Goal: Task Accomplishment & Management: Manage account settings

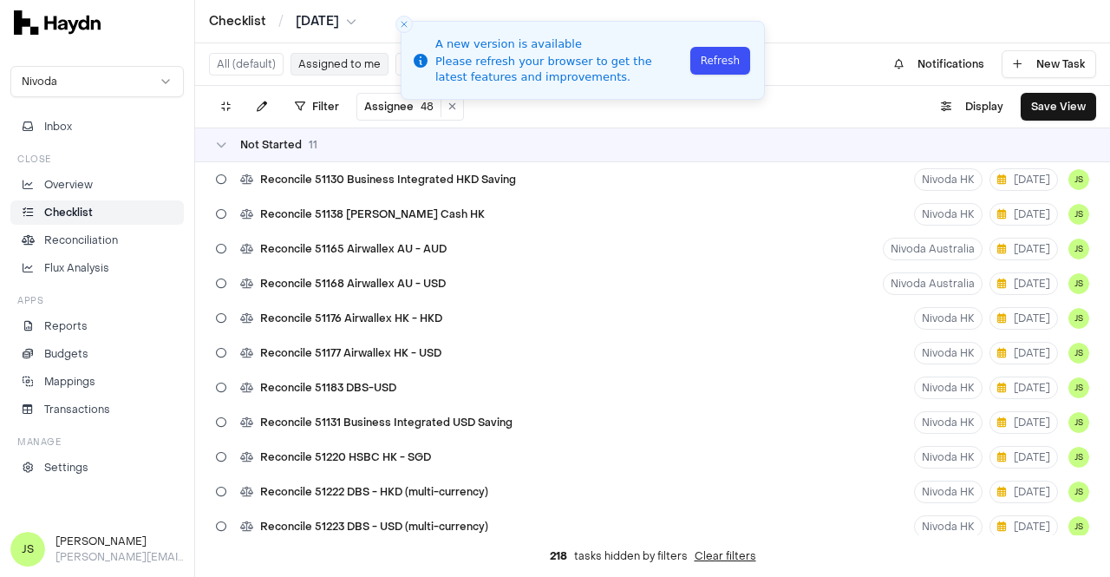
click at [728, 53] on button "Refresh" at bounding box center [720, 61] width 60 height 28
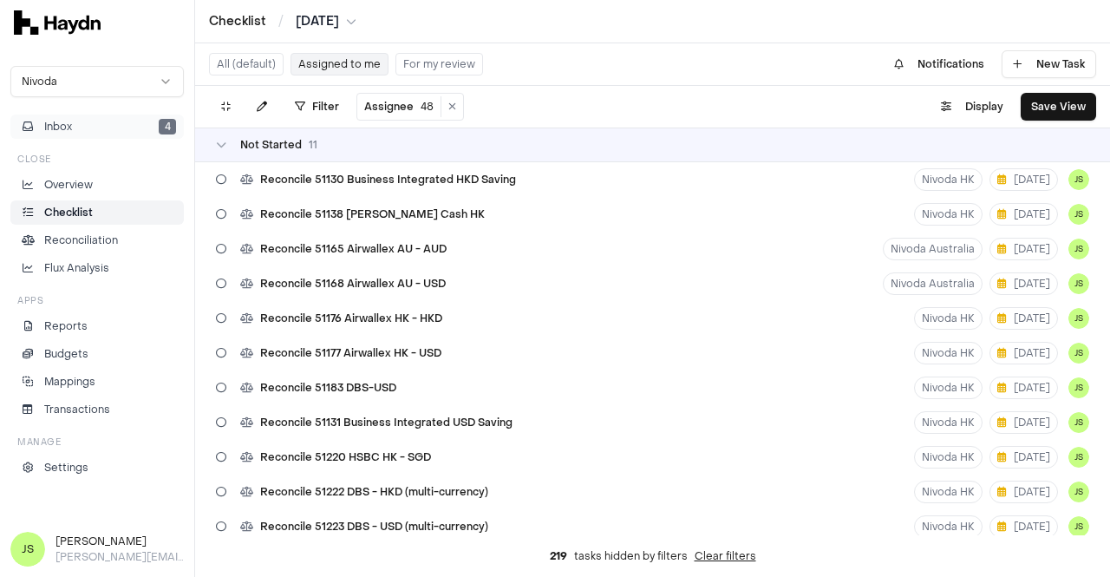
click at [139, 122] on button "Inbox 4" at bounding box center [96, 126] width 173 height 24
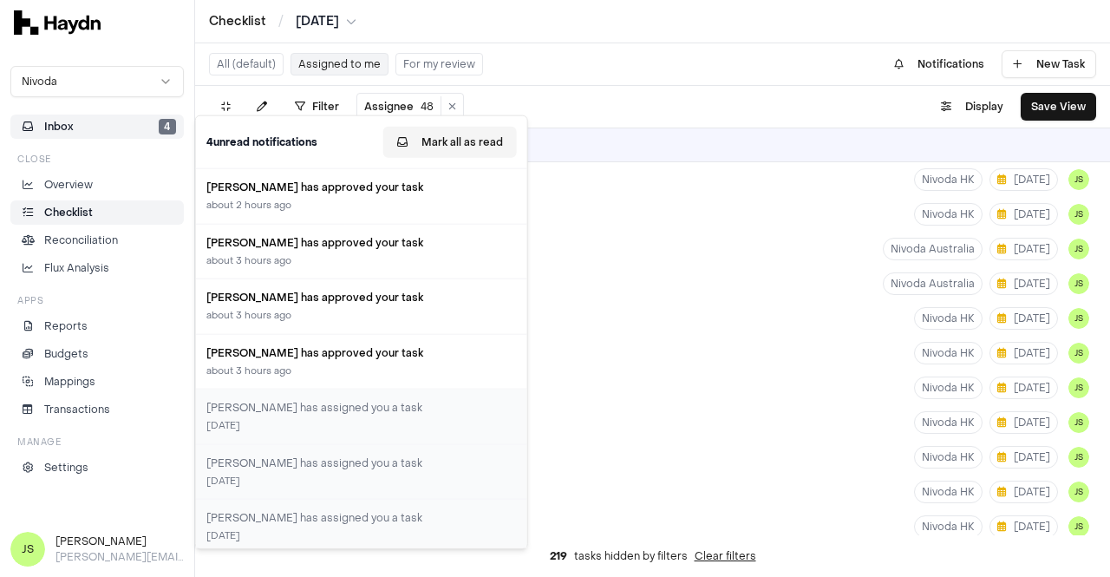
click at [428, 141] on button "Mark all as read" at bounding box center [450, 142] width 134 height 31
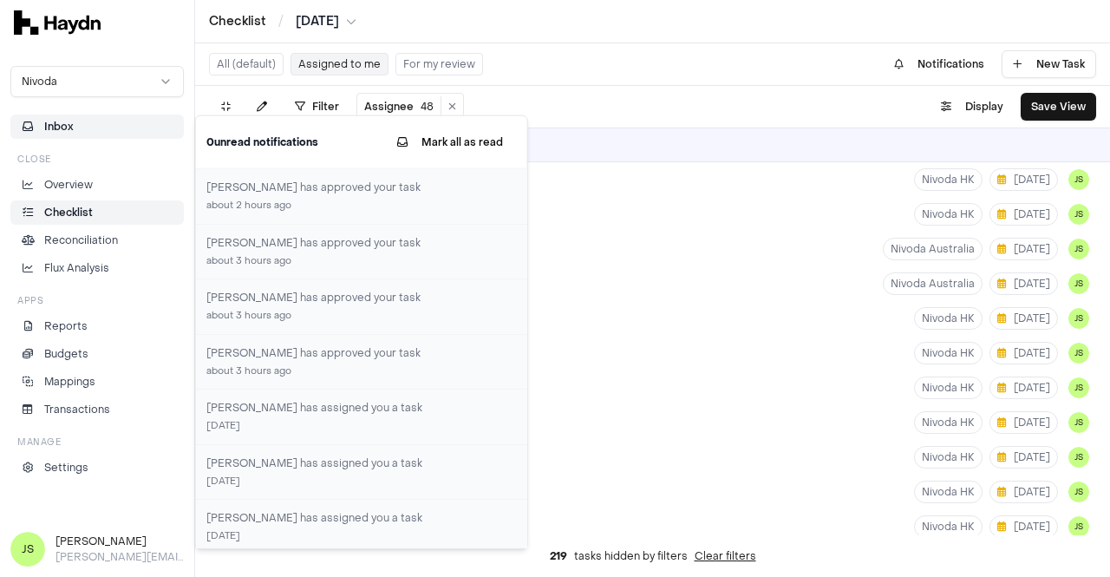
click at [108, 221] on link "Checklist" at bounding box center [96, 212] width 173 height 24
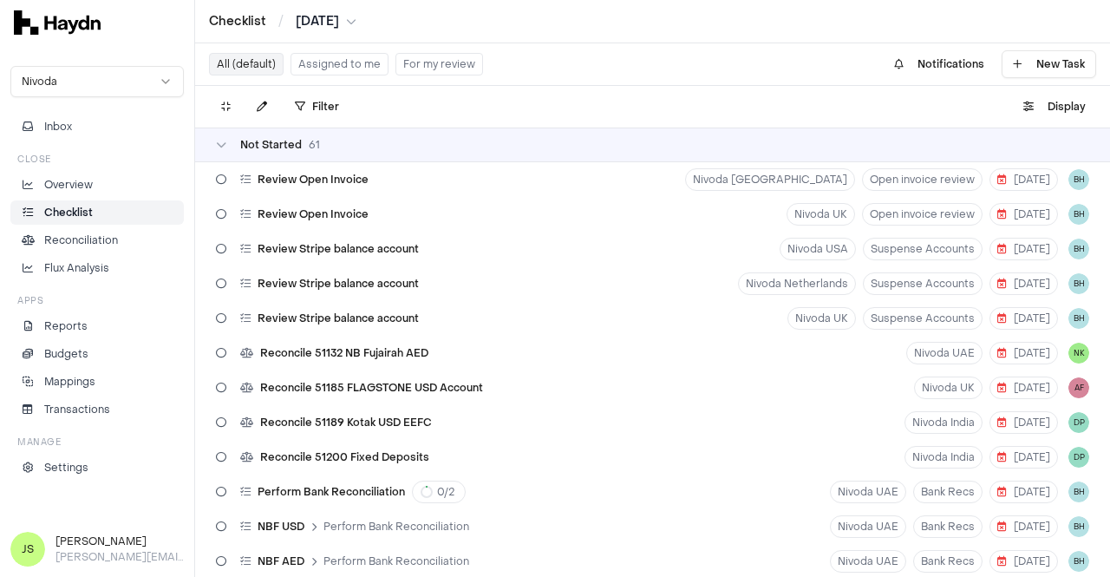
click at [330, 67] on button "Assigned to me" at bounding box center [340, 64] width 98 height 23
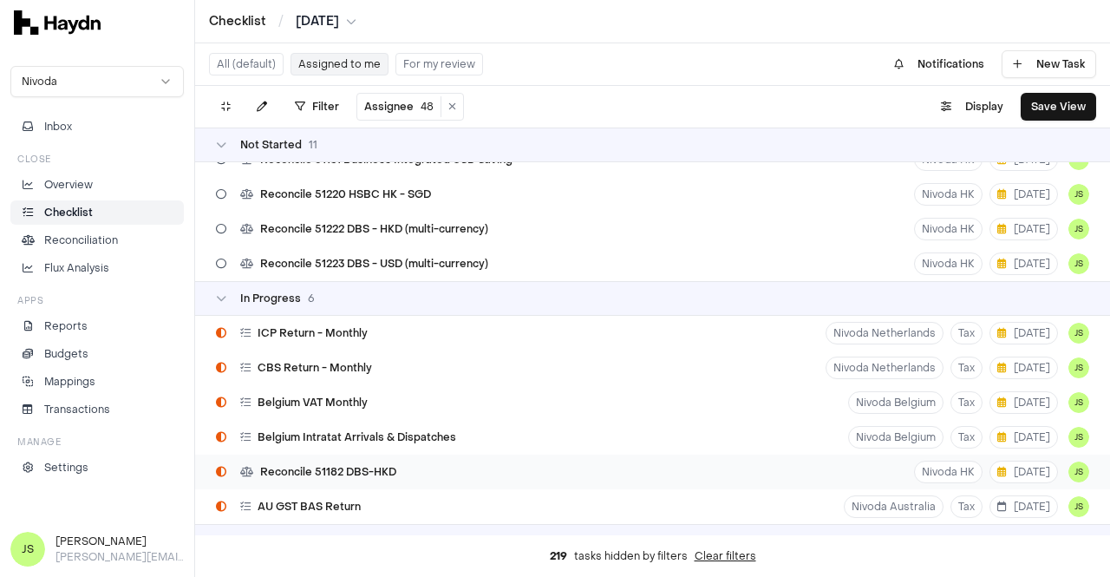
scroll to position [260, 0]
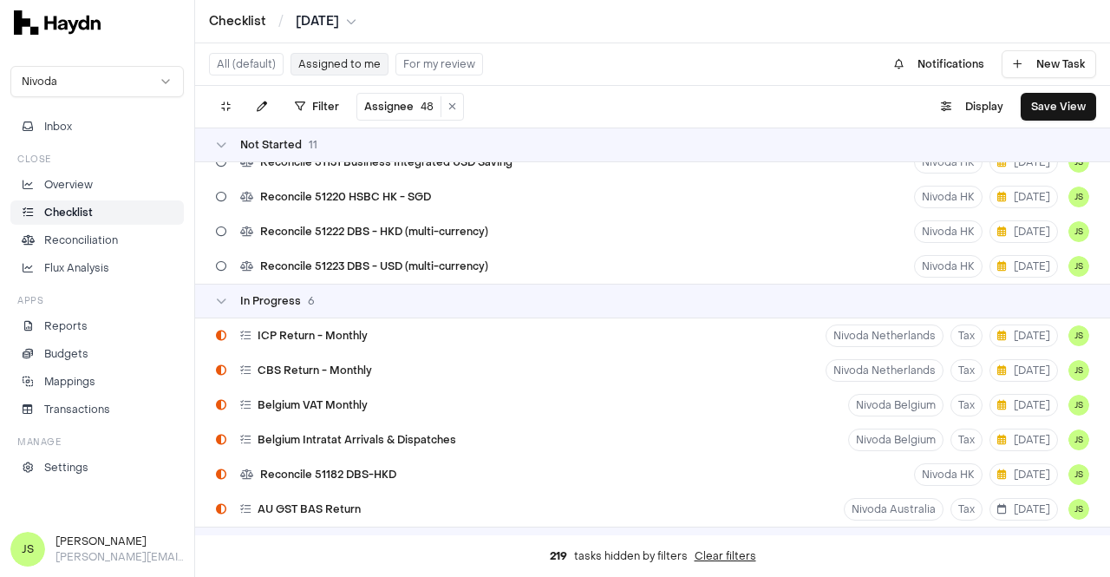
click at [680, 299] on div "In Progress 6" at bounding box center [652, 301] width 873 height 14
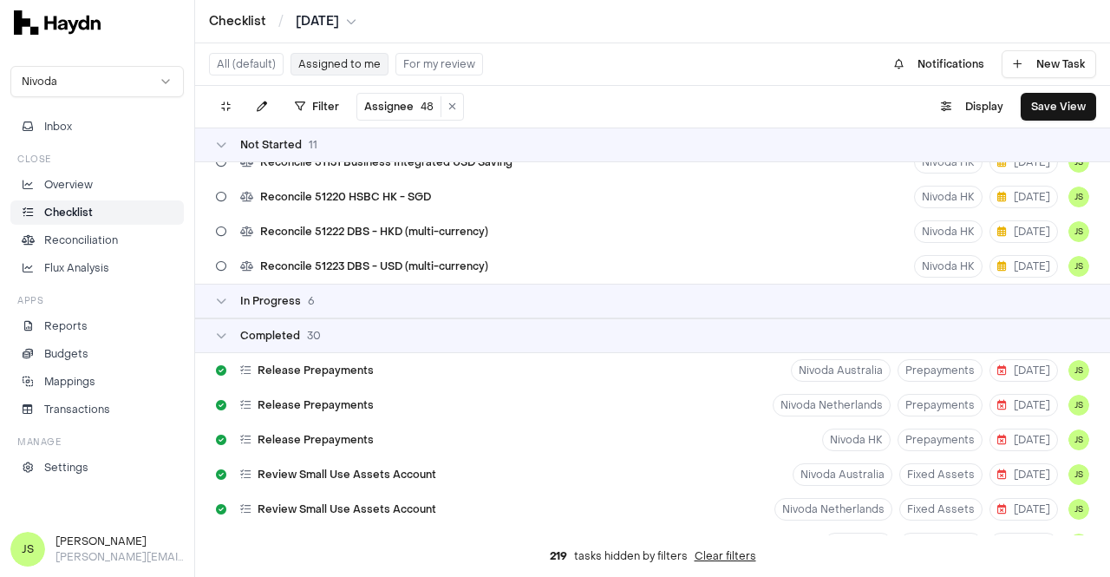
click at [680, 299] on div "In Progress 6" at bounding box center [652, 301] width 873 height 14
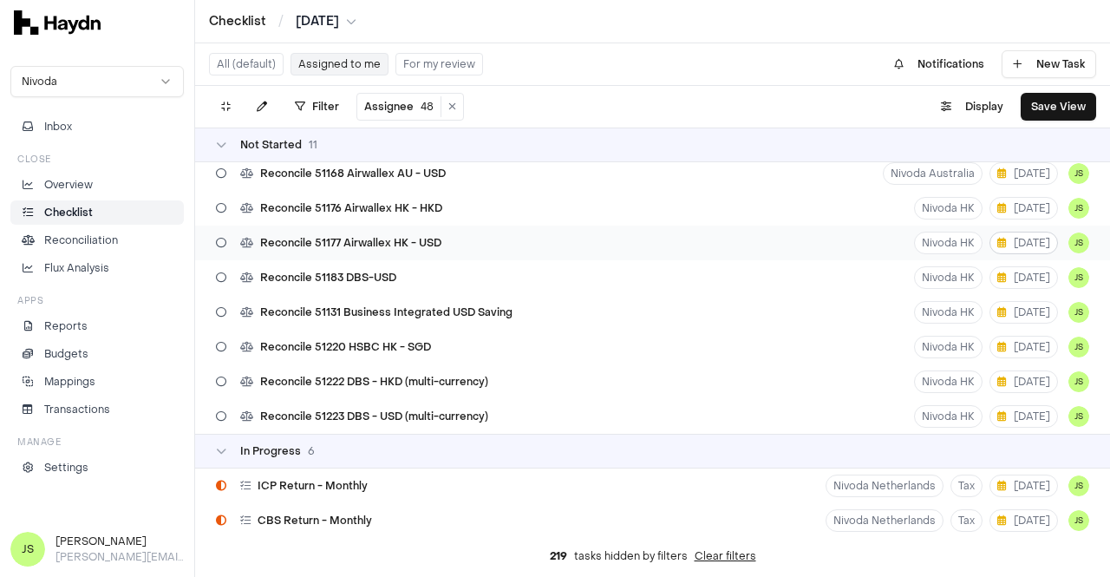
scroll to position [0, 0]
